Goal: Use online tool/utility: Utilize a website feature to perform a specific function

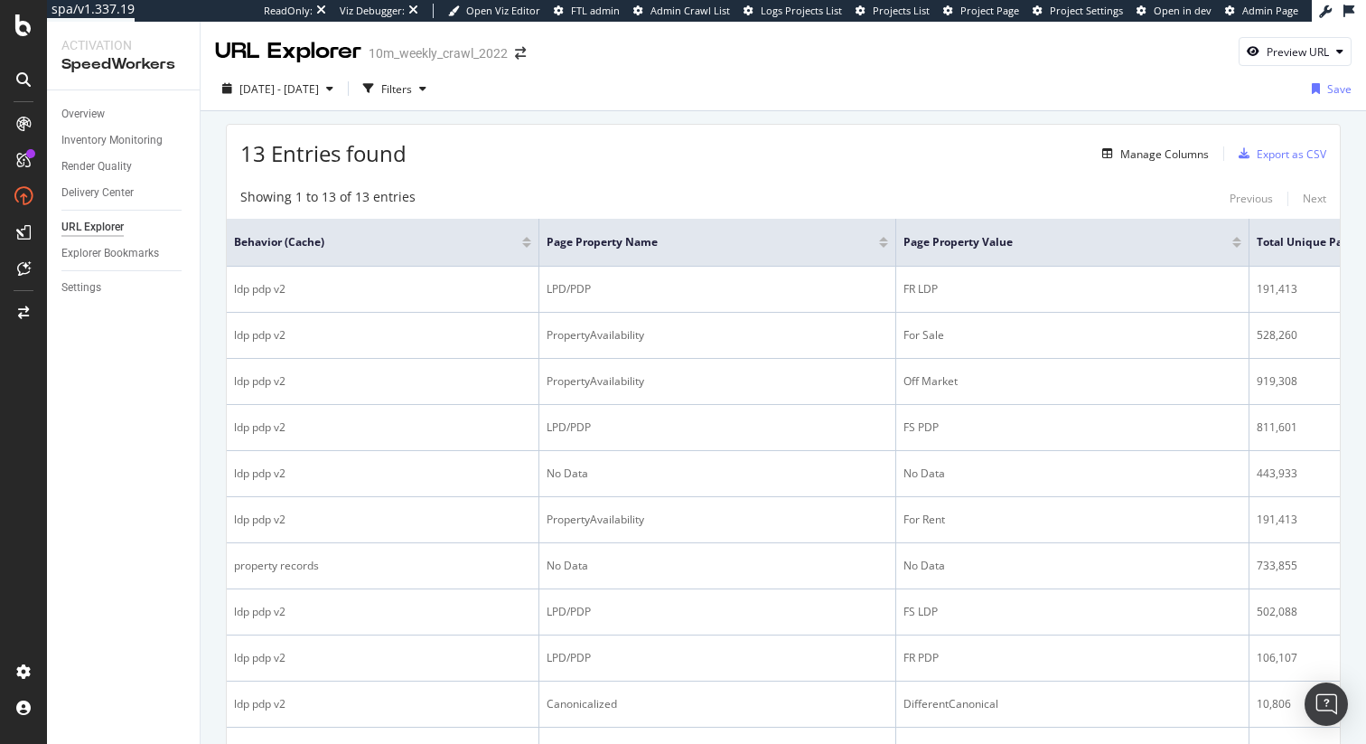
click at [844, 33] on div "URL Explorer 10m_weekly_crawl_2022 Preview URL" at bounding box center [784, 44] width 1166 height 45
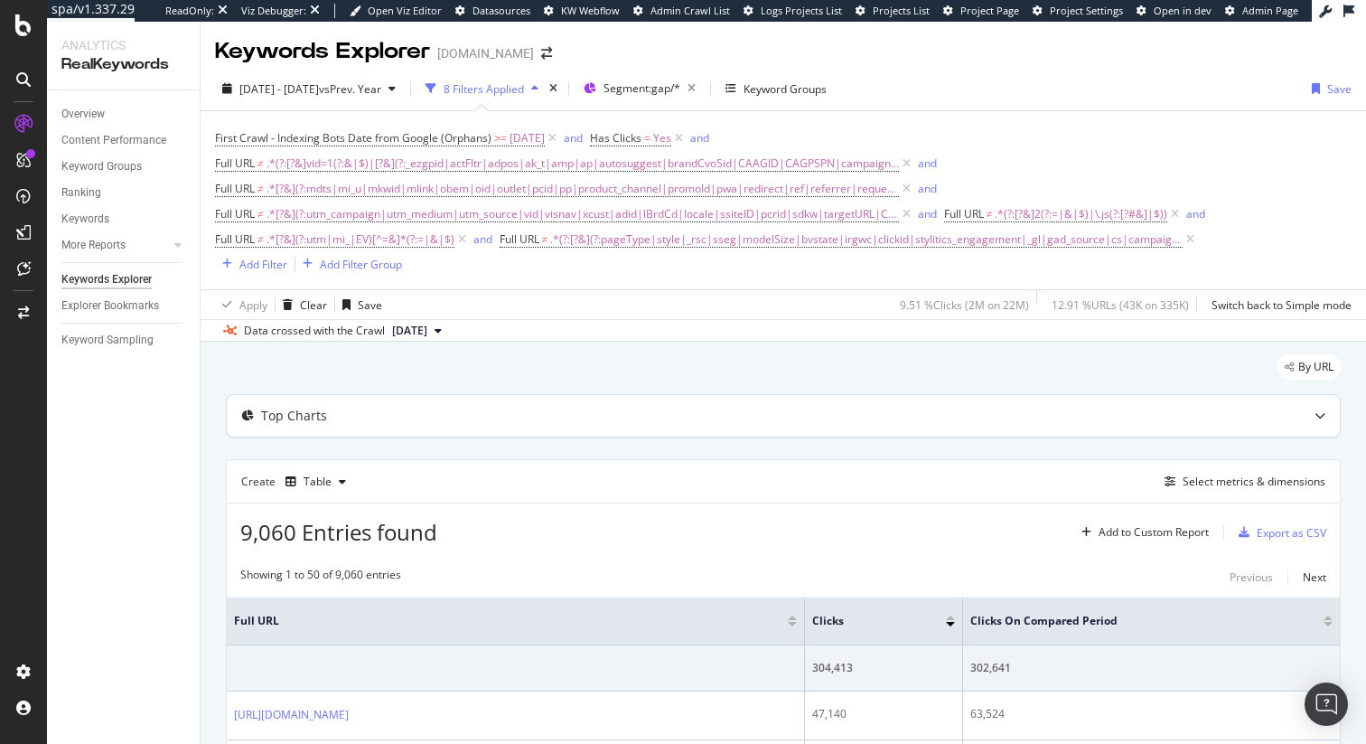
click at [1322, 418] on icon at bounding box center [1320, 415] width 11 height 11
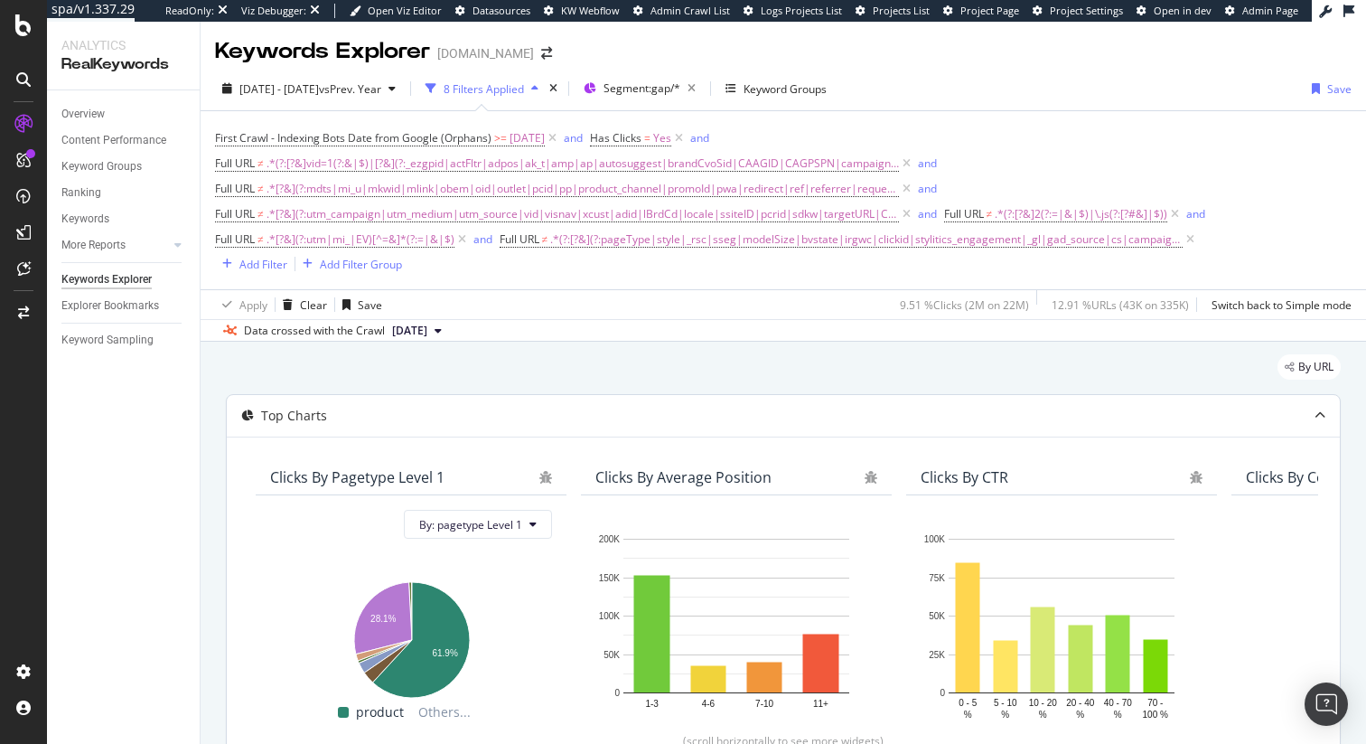
click at [1322, 418] on icon at bounding box center [1320, 415] width 11 height 11
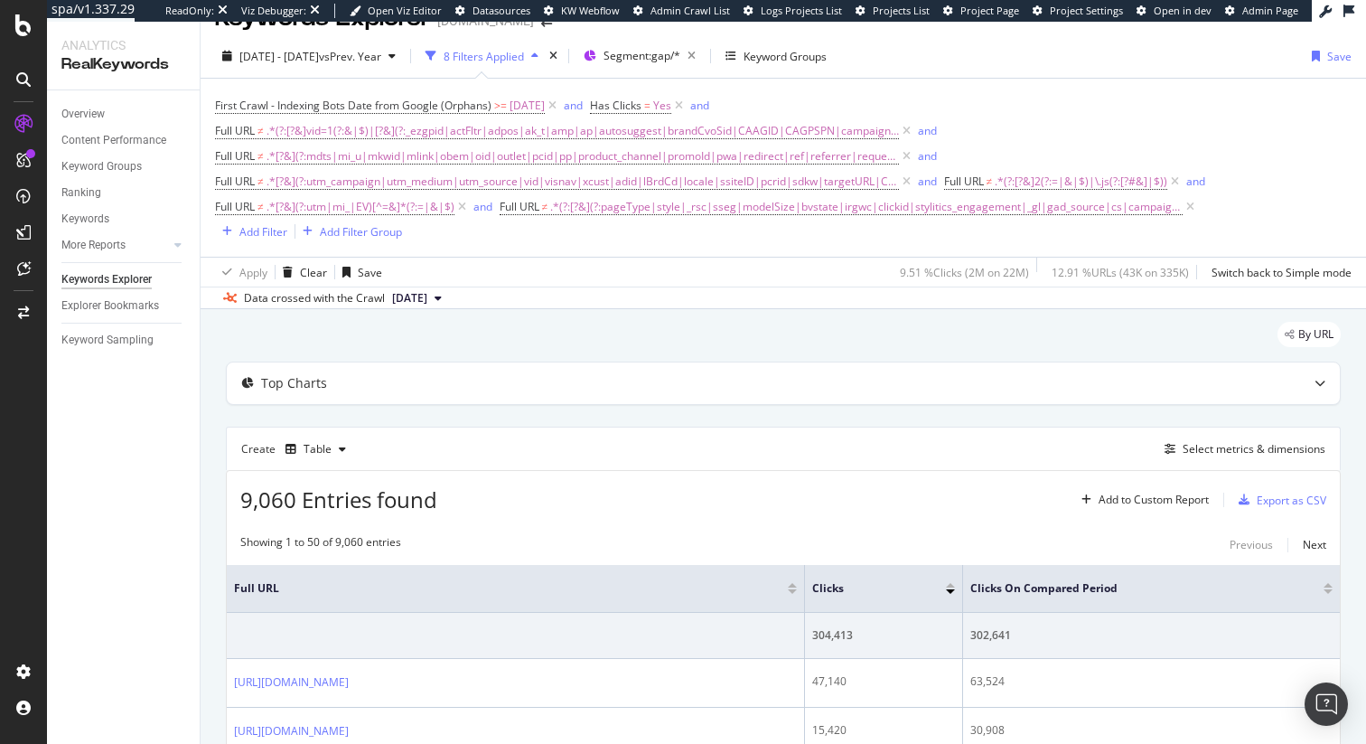
scroll to position [26, 0]
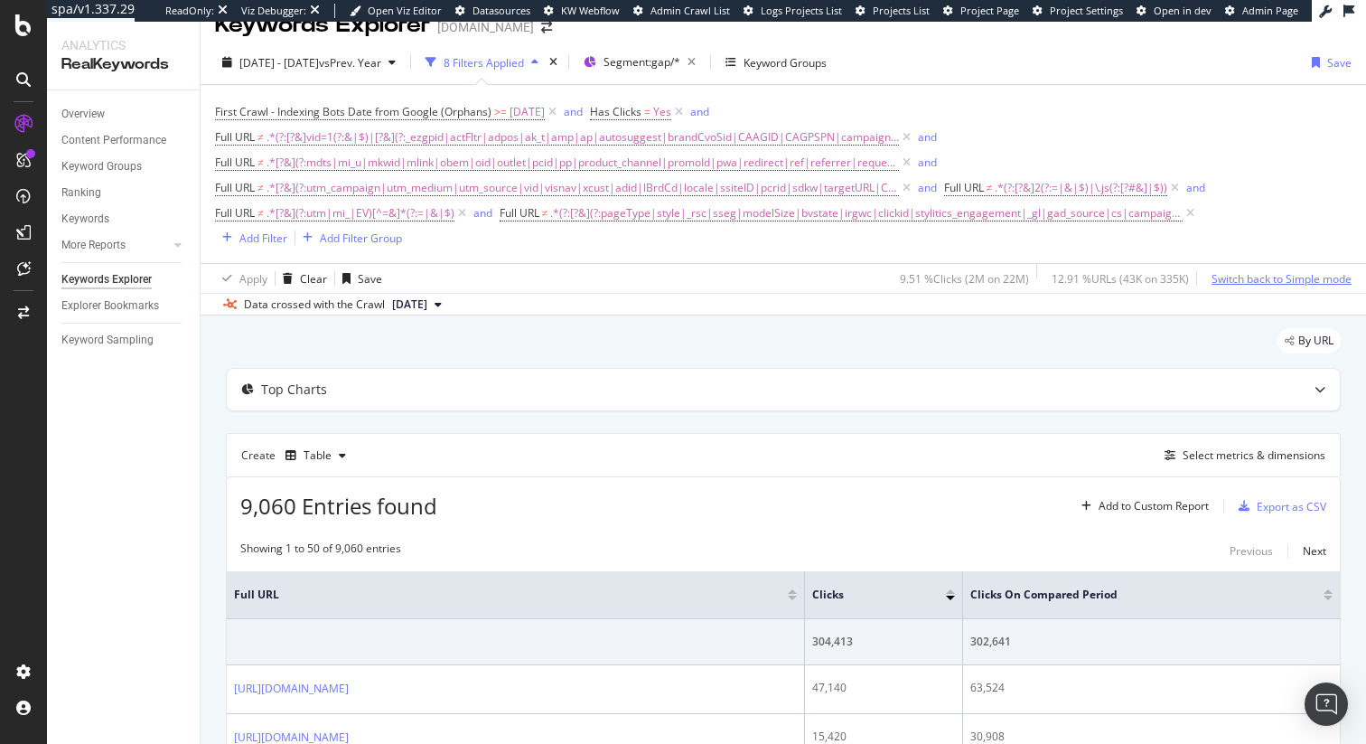
click at [1269, 281] on div "Switch back to Simple mode" at bounding box center [1282, 278] width 140 height 15
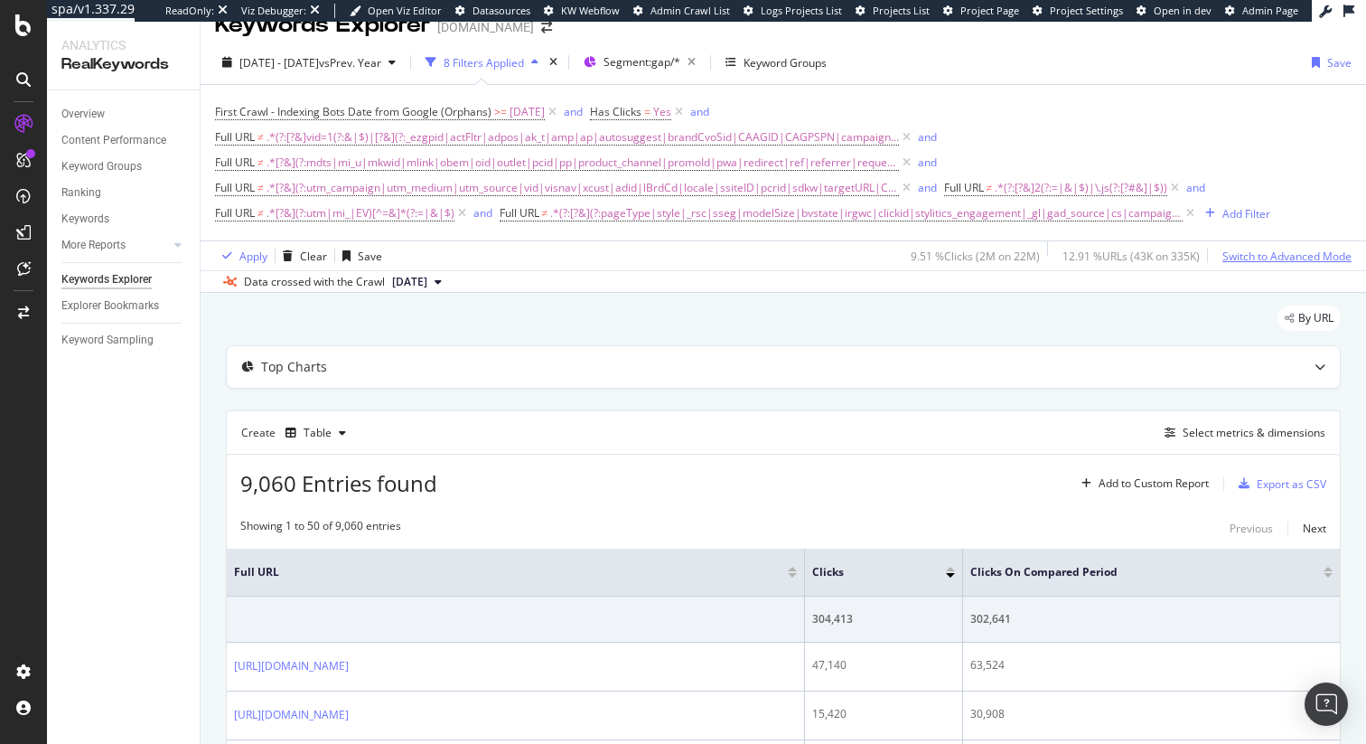
click at [1277, 260] on div "Switch to Advanced Mode" at bounding box center [1287, 256] width 129 height 15
